Goal: Transaction & Acquisition: Purchase product/service

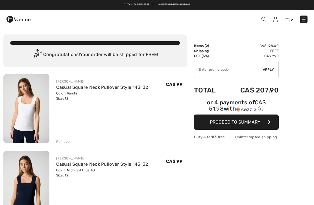
checkbox input "true"
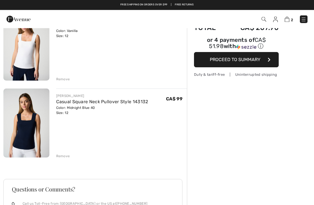
click at [271, 58] on button "Proceed to Summary" at bounding box center [236, 59] width 85 height 15
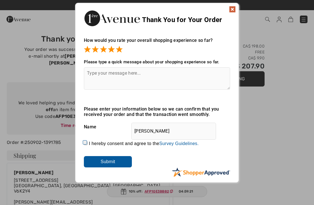
click at [123, 160] on input "Submit" at bounding box center [108, 161] width 48 height 11
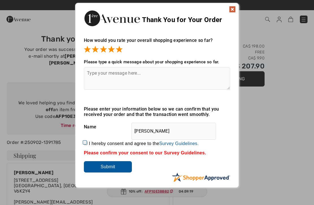
click at [118, 167] on input "Submit" at bounding box center [108, 166] width 48 height 11
click at [232, 9] on img at bounding box center [232, 9] width 7 height 7
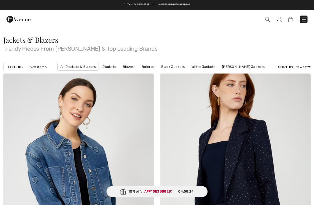
checkbox input "true"
